Goal: Find specific page/section: Find specific page/section

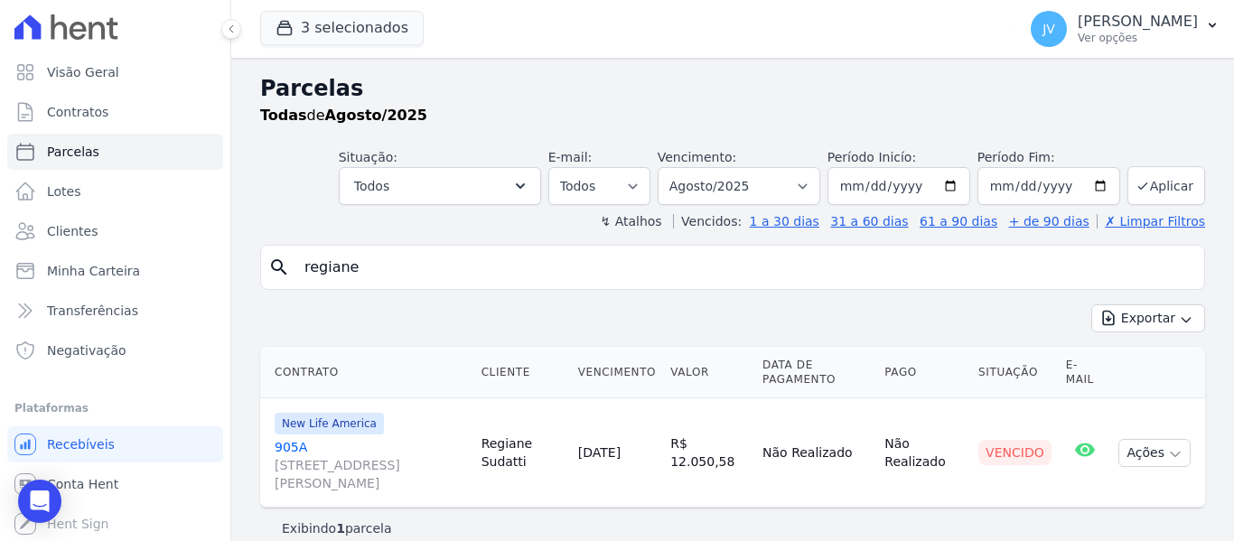
select select
click at [499, 117] on div "Todas de Agosto/2025" at bounding box center [732, 116] width 945 height 22
click at [79, 152] on span "Parcelas" at bounding box center [73, 152] width 52 height 18
select select
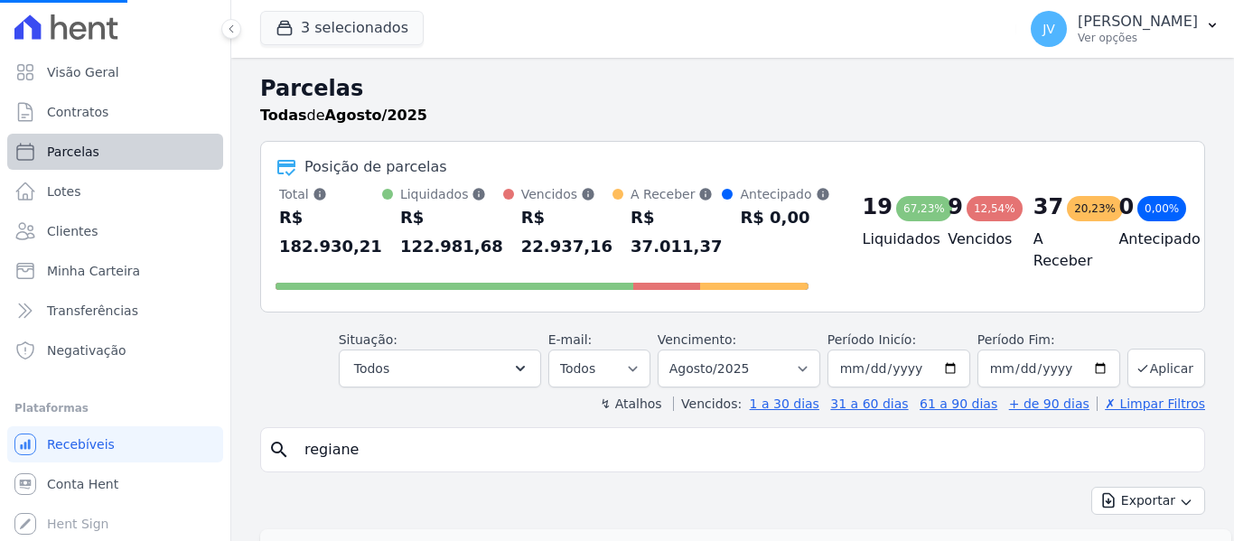
select select
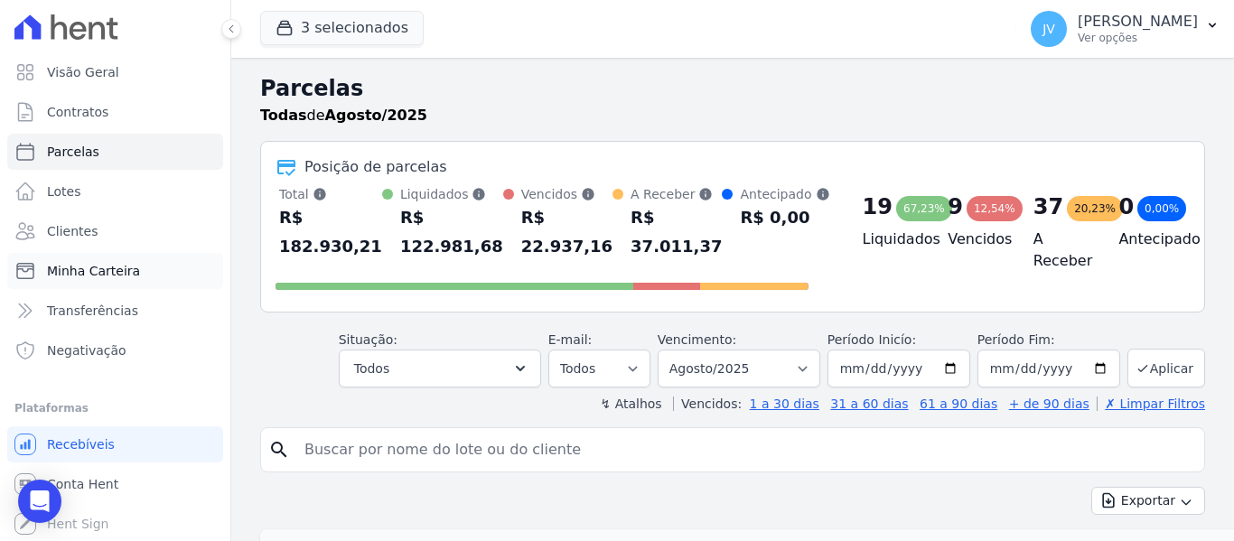
click at [108, 283] on link "Minha Carteira" at bounding box center [115, 271] width 216 height 36
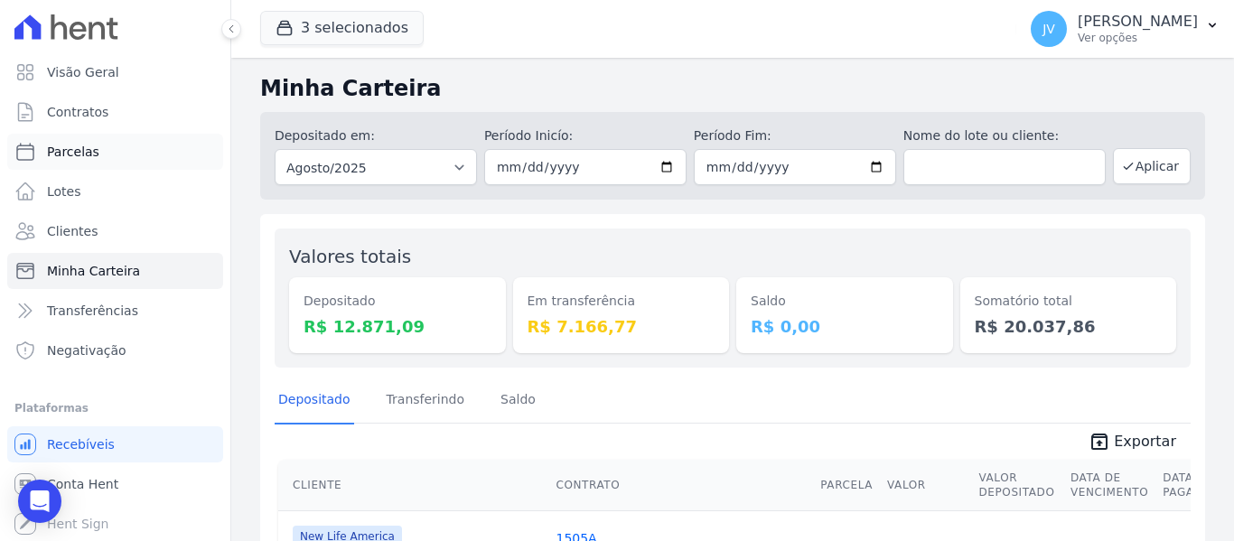
click at [104, 152] on link "Parcelas" at bounding box center [115, 152] width 216 height 36
select select
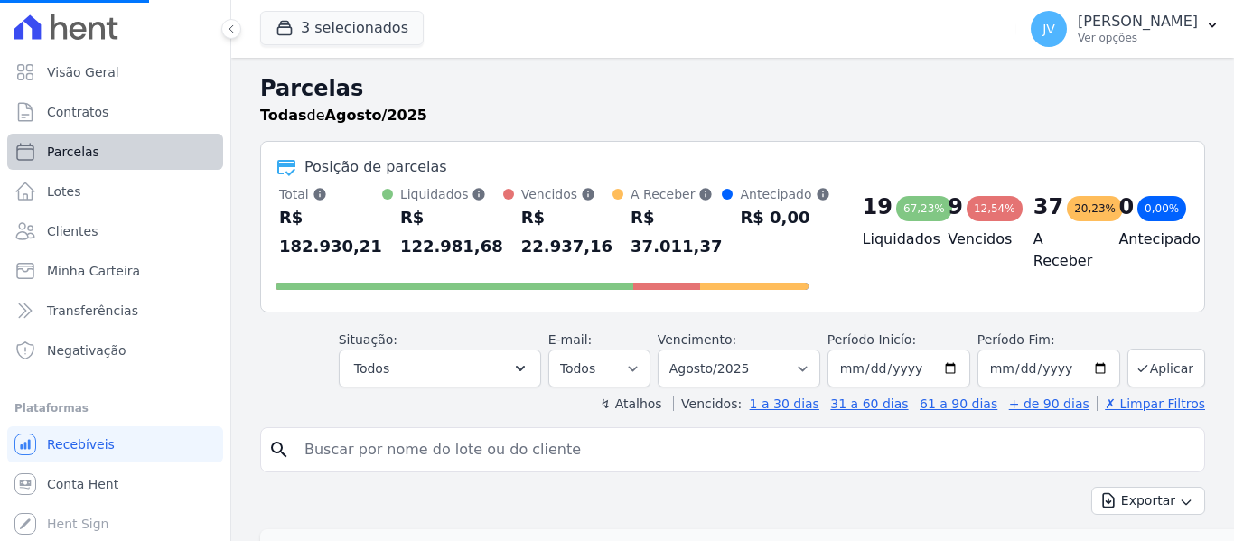
select select
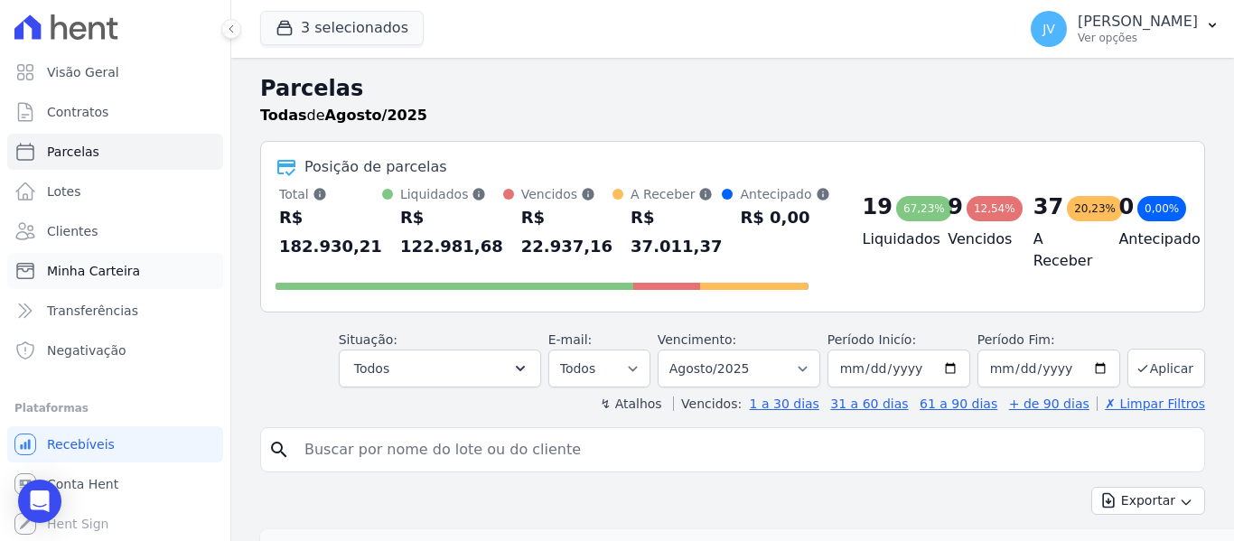
click at [101, 263] on span "Minha Carteira" at bounding box center [93, 271] width 93 height 18
